Goal: Task Accomplishment & Management: Use online tool/utility

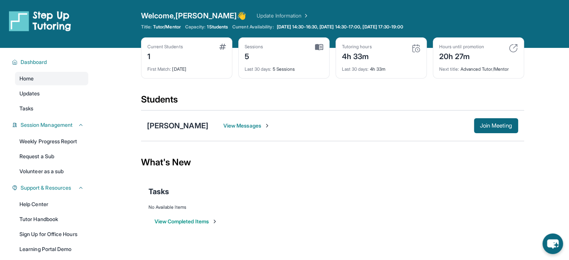
click at [262, 68] on span "Last 30 days :" at bounding box center [258, 69] width 27 height 6
click at [414, 47] on img at bounding box center [415, 48] width 9 height 9
click at [459, 60] on div "20h 27m" at bounding box center [461, 56] width 45 height 12
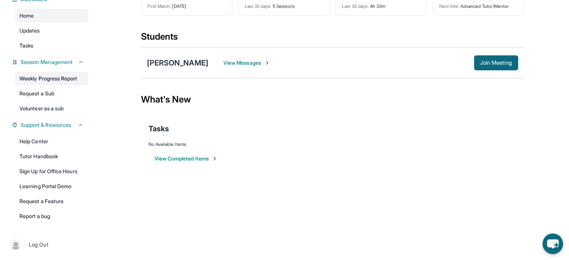
click at [54, 82] on link "Weekly Progress Report" at bounding box center [51, 78] width 73 height 13
